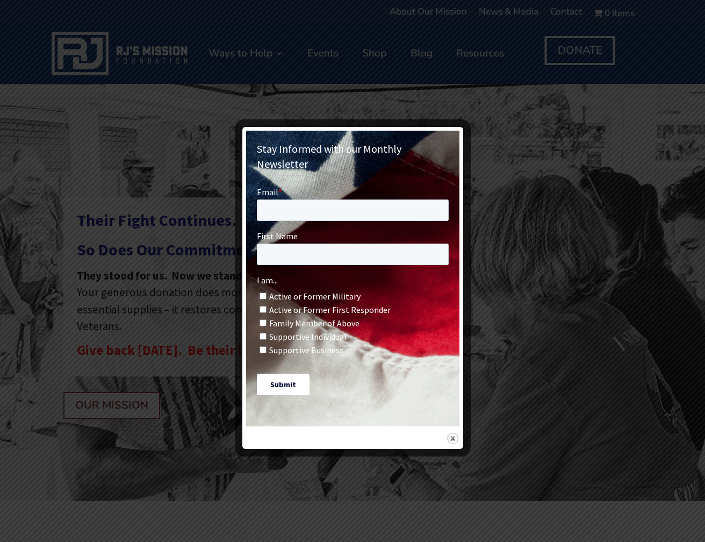
click at [465, 116] on div at bounding box center [352, 271] width 705 height 542
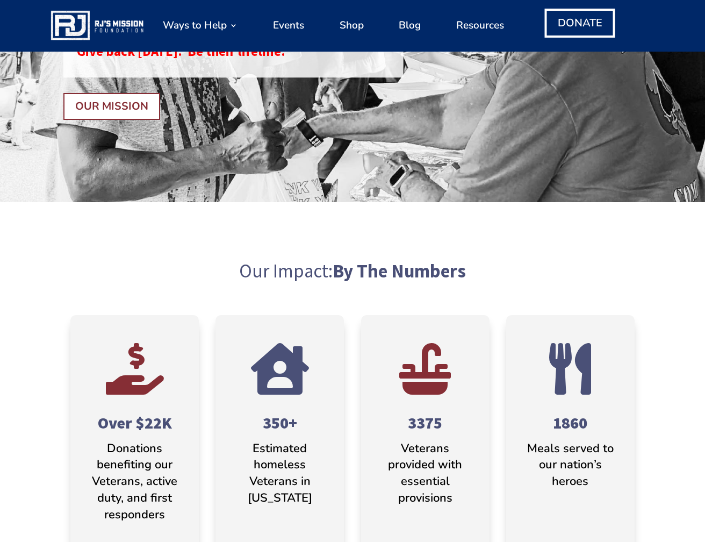
scroll to position [262, 0]
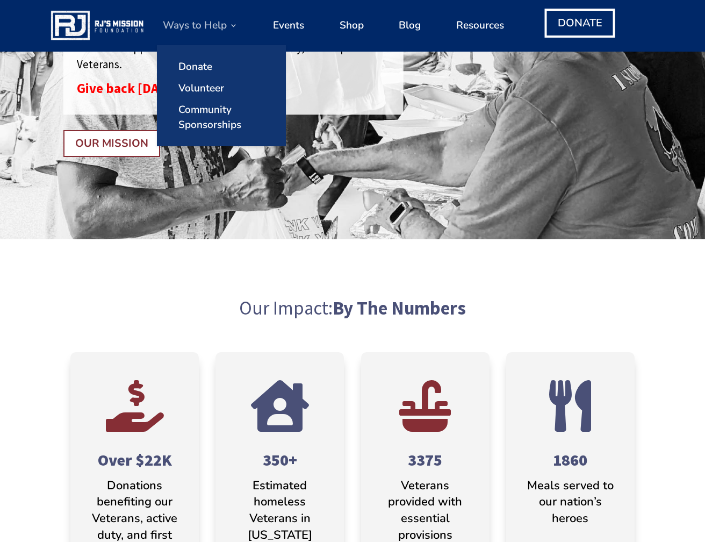
click at [209, 19] on link "Ways to Help" at bounding box center [200, 25] width 75 height 41
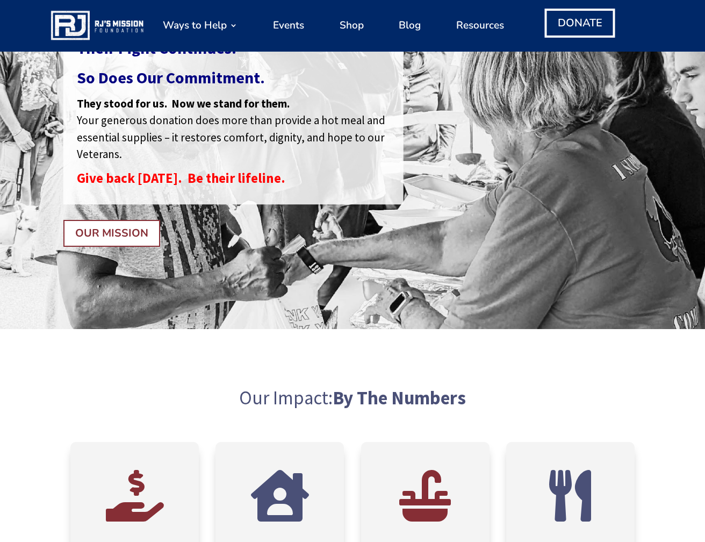
scroll to position [422, 0]
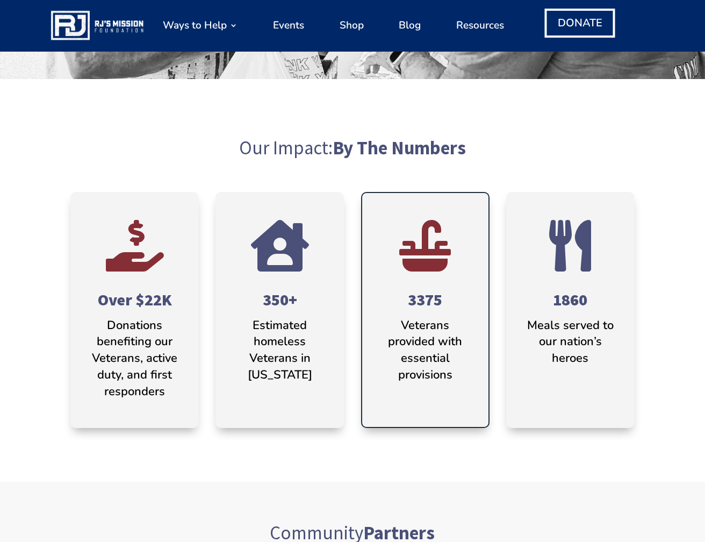
click at [409, 253] on span "" at bounding box center [425, 246] width 52 height 52
click at [425, 309] on h4 "3375" at bounding box center [425, 303] width 94 height 30
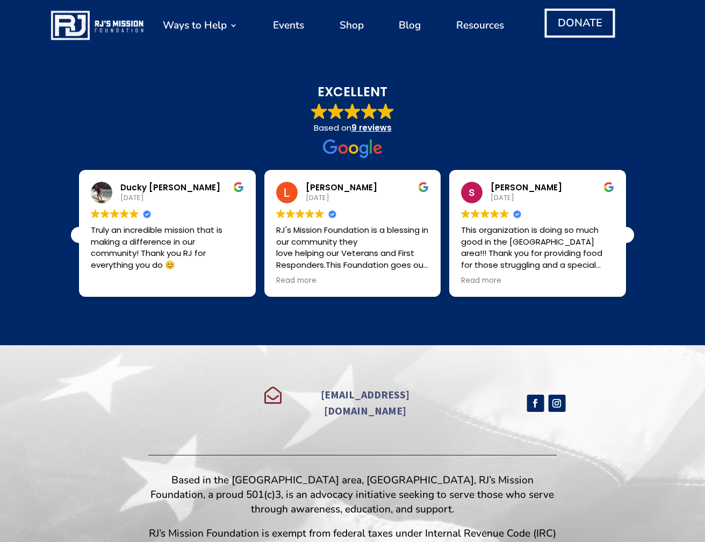
scroll to position [3091, 0]
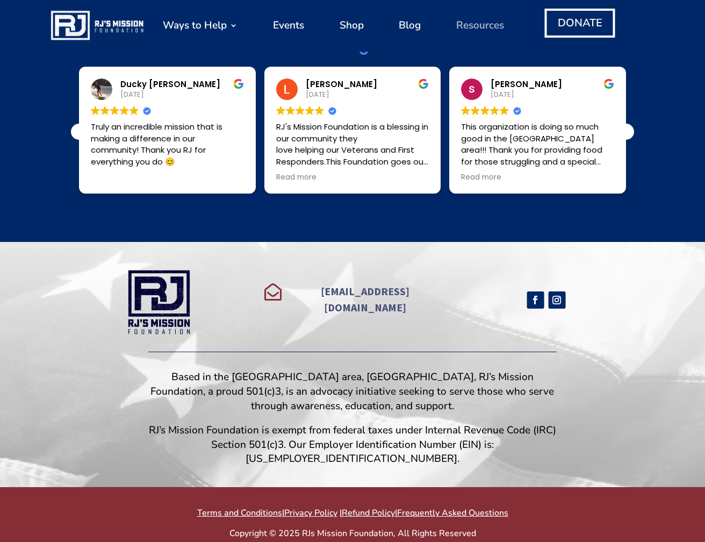
click at [475, 12] on link "Resources" at bounding box center [480, 25] width 48 height 41
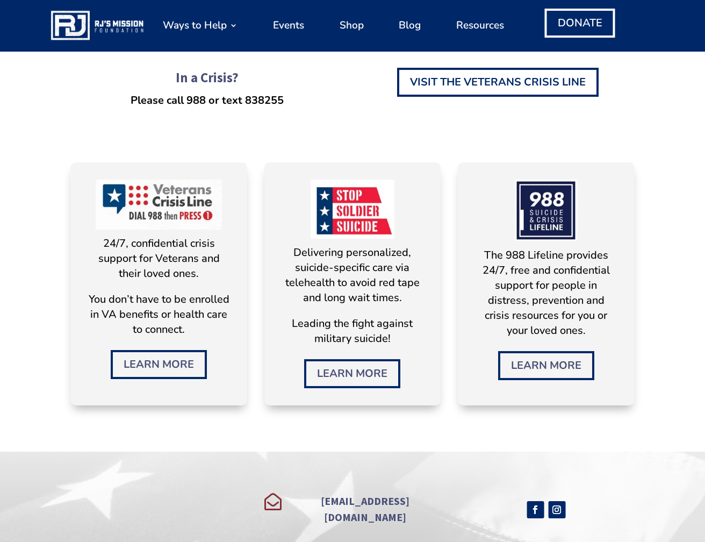
scroll to position [177, 0]
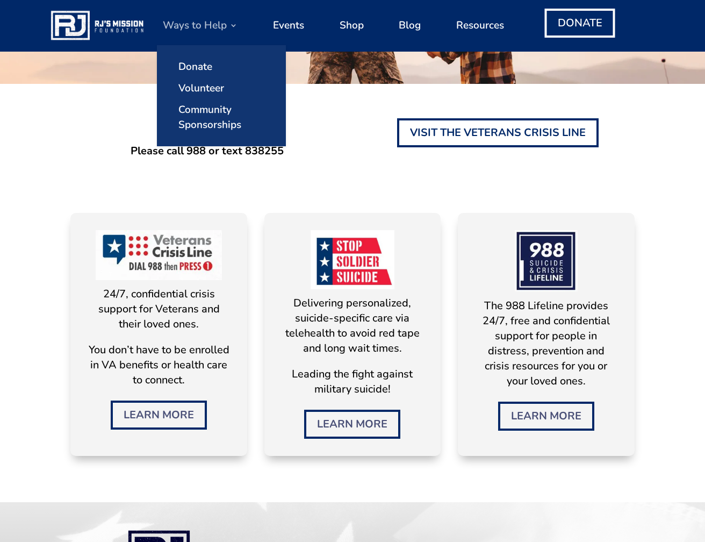
click at [227, 28] on link "Ways to Help" at bounding box center [200, 25] width 75 height 41
